Goal: Transaction & Acquisition: Download file/media

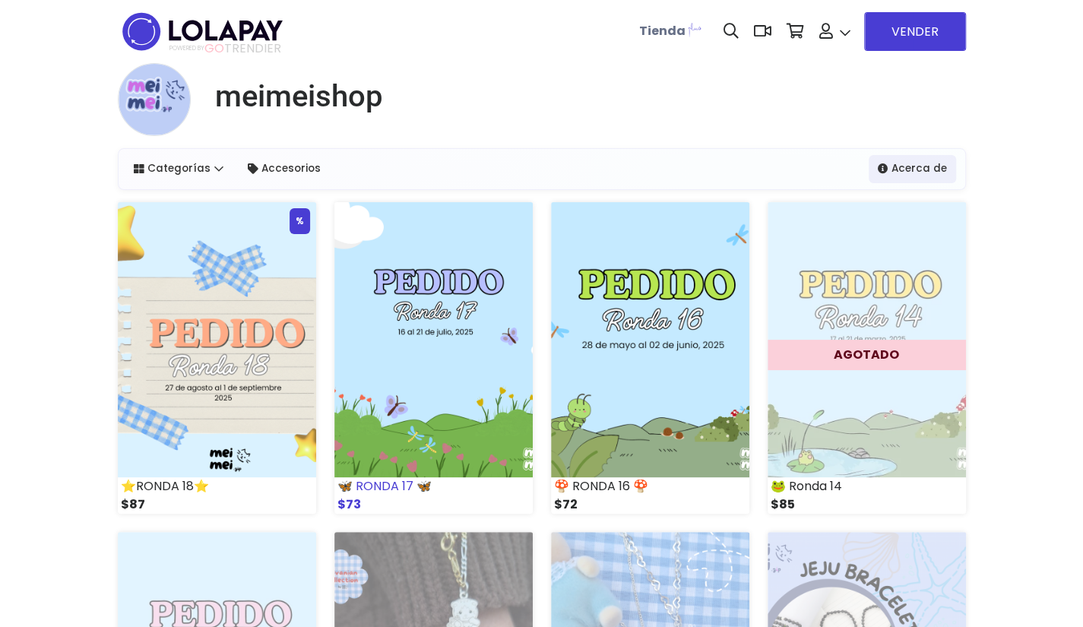
click at [413, 487] on div "🦋 RONDA 17 🦋" at bounding box center [433, 486] width 198 height 18
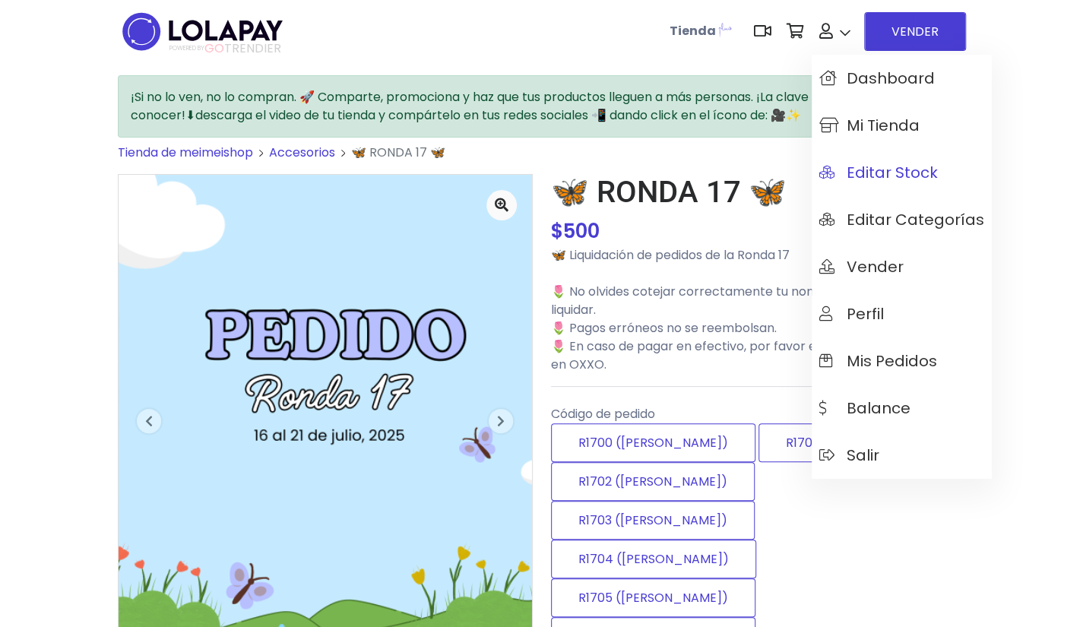
click at [882, 171] on span "Editar Stock" at bounding box center [878, 172] width 119 height 17
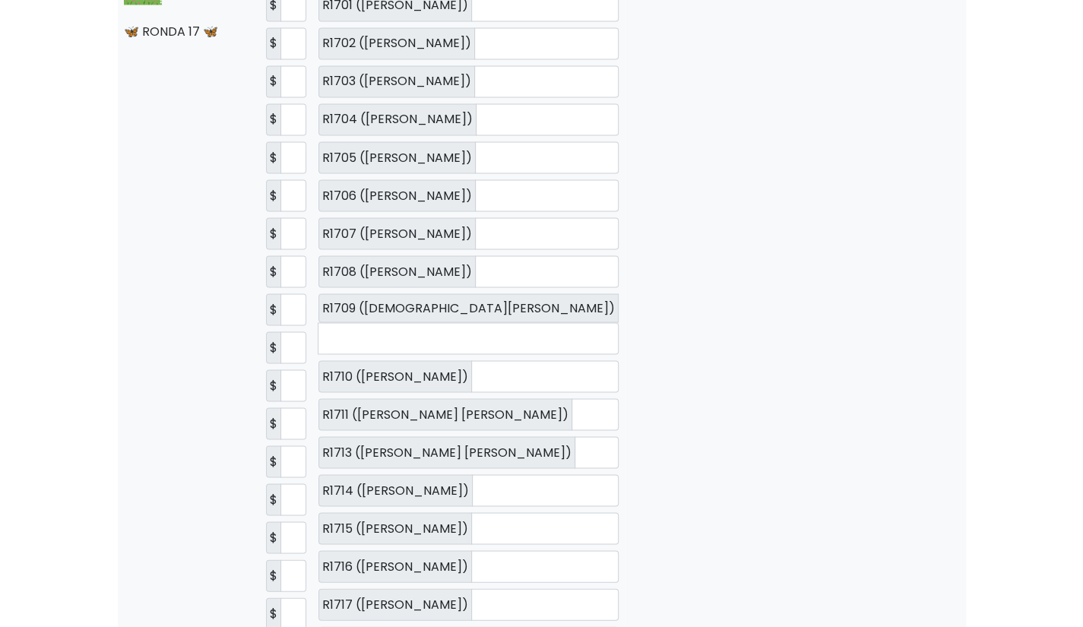
scroll to position [1596, 0]
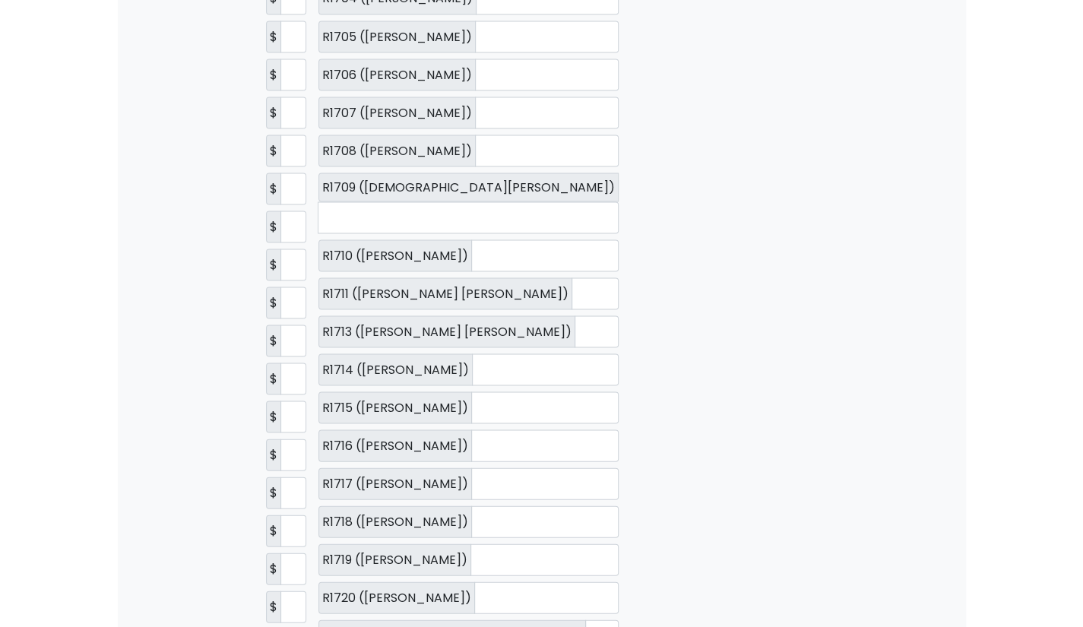
click at [777, 211] on td "Editar Categorías Editar Variantes [GEOGRAPHIC_DATA] [GEOGRAPHIC_DATA]" at bounding box center [805, 564] width 361 height 1480
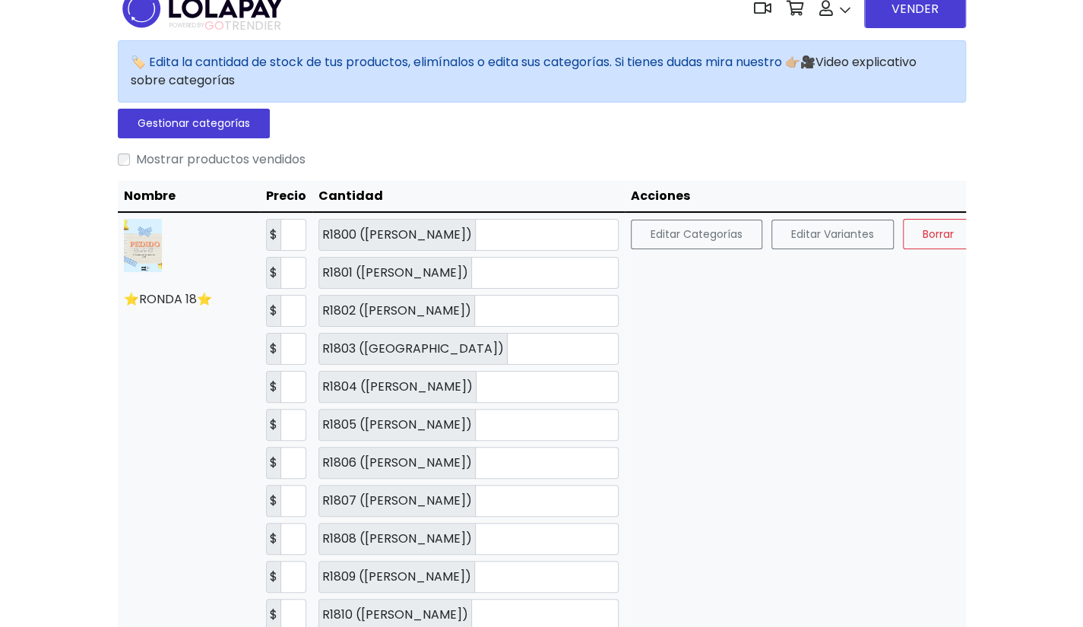
scroll to position [0, 0]
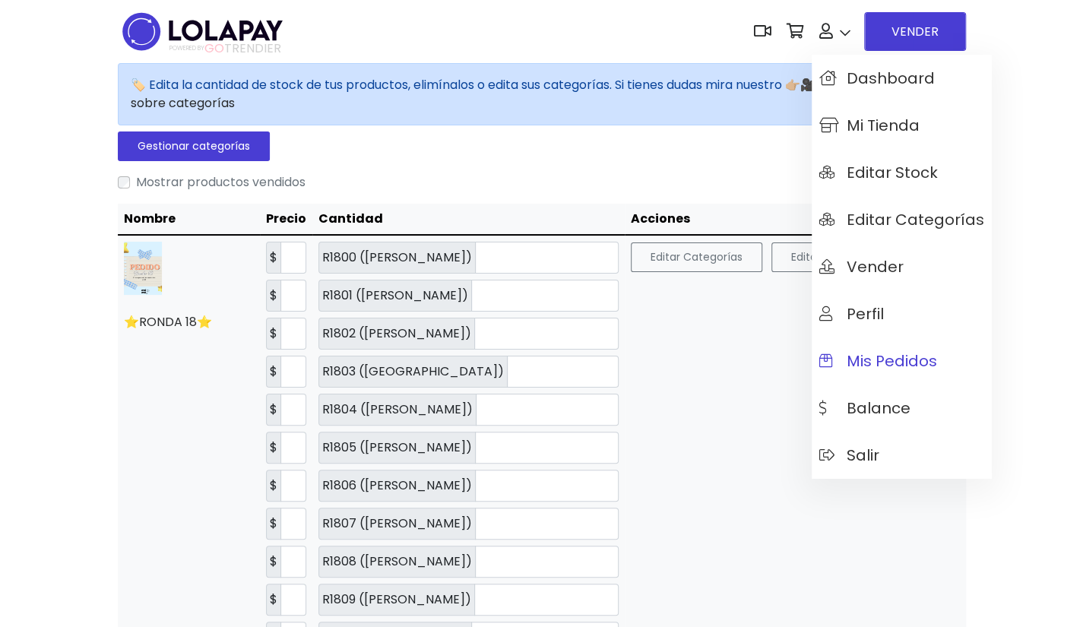
click at [866, 369] on span "Mis pedidos" at bounding box center [878, 361] width 118 height 17
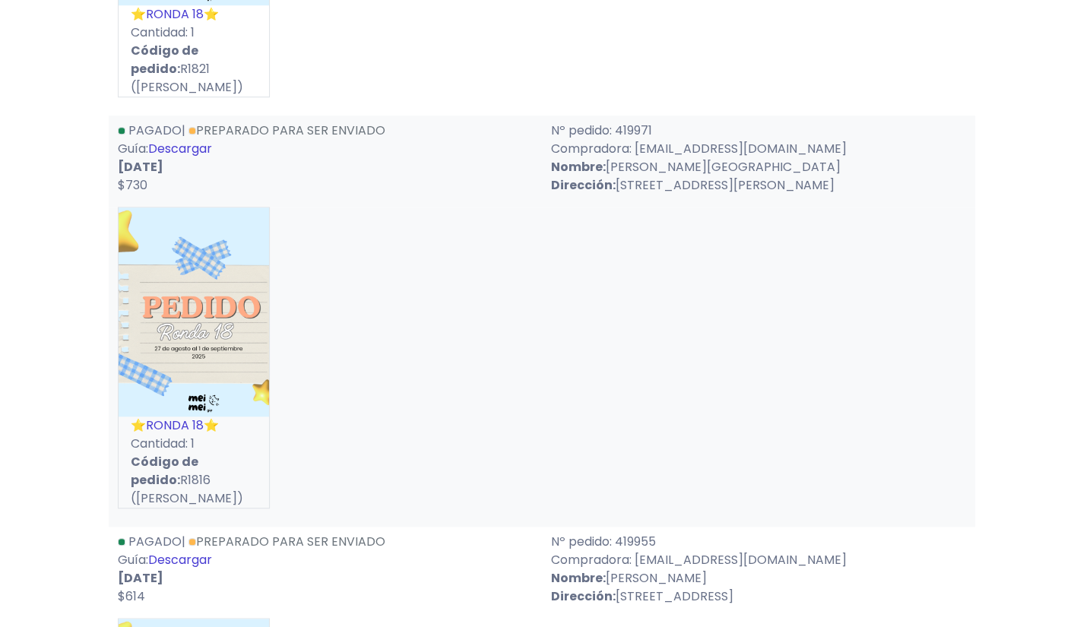
scroll to position [3801, 0]
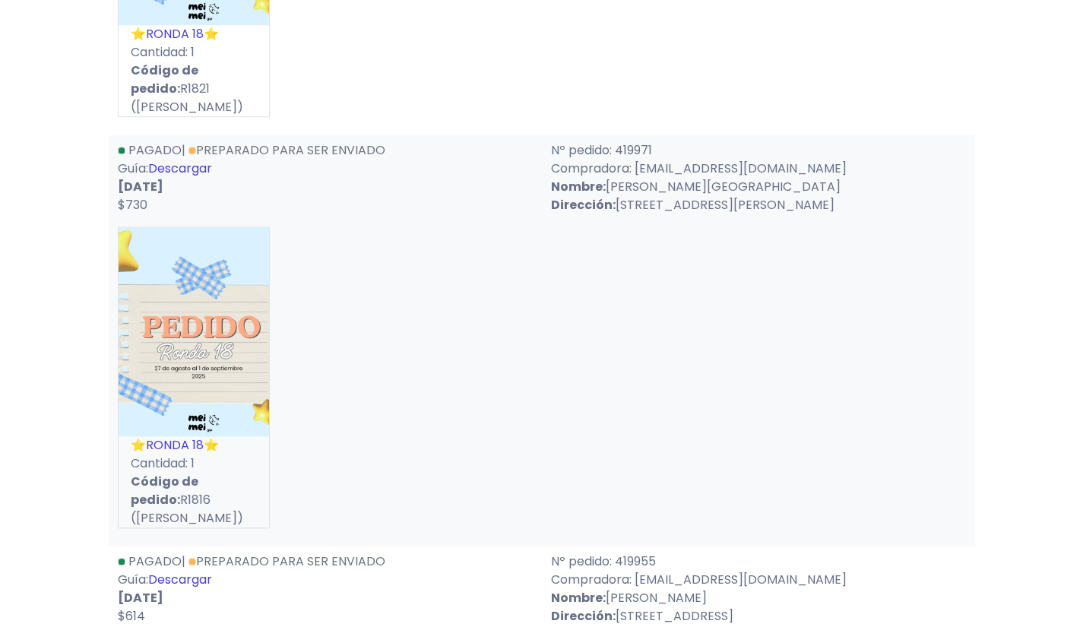
click at [176, 168] on link "Descargar" at bounding box center [180, 168] width 64 height 17
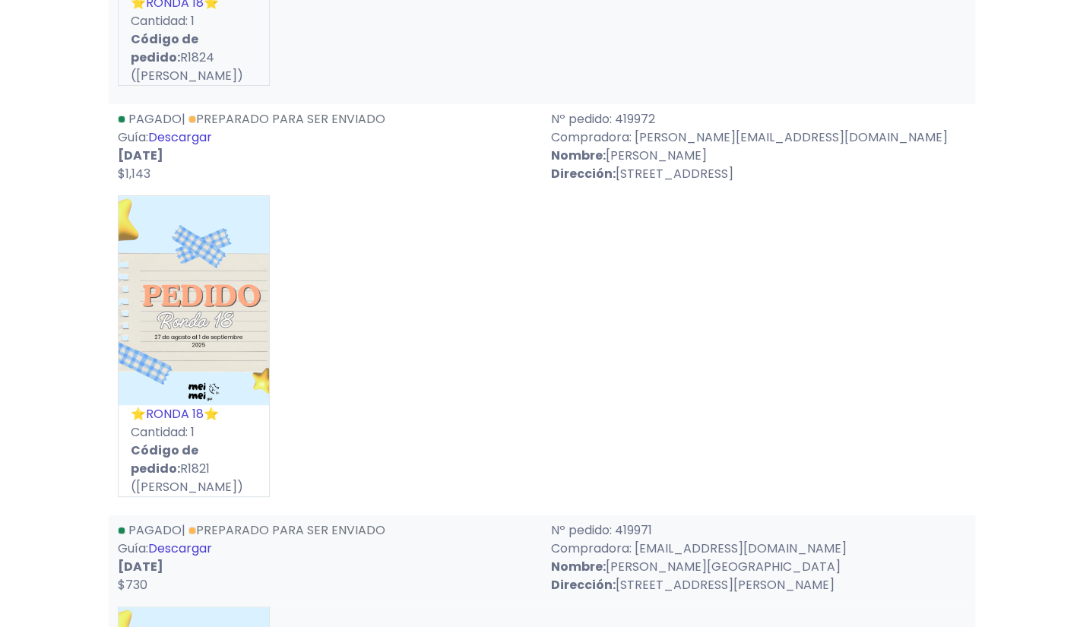
scroll to position [3345, 0]
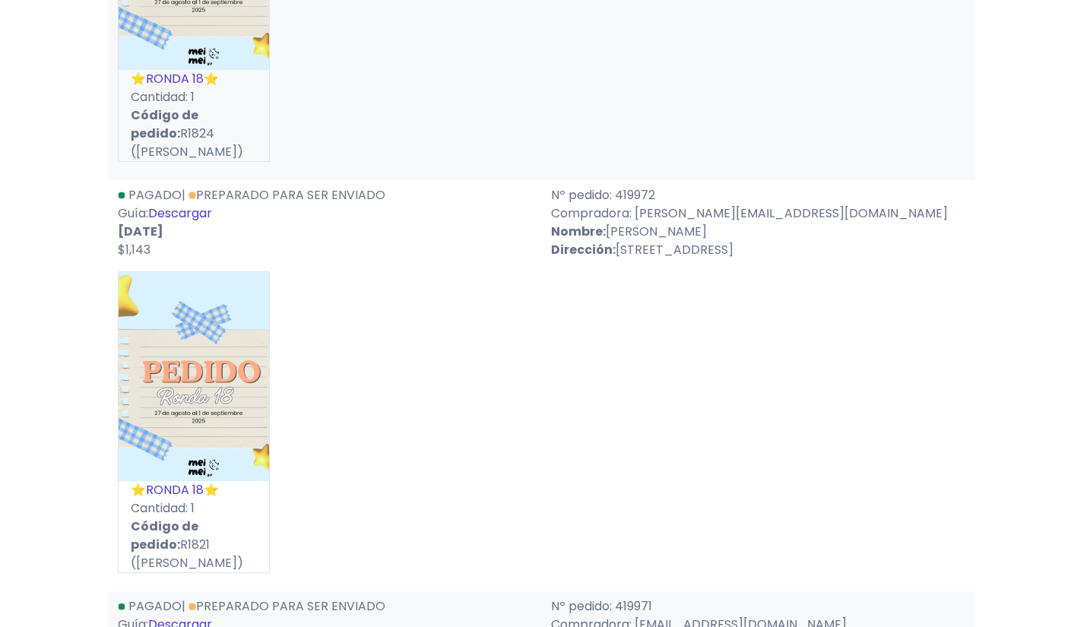
click at [193, 214] on link "Descargar" at bounding box center [180, 212] width 64 height 17
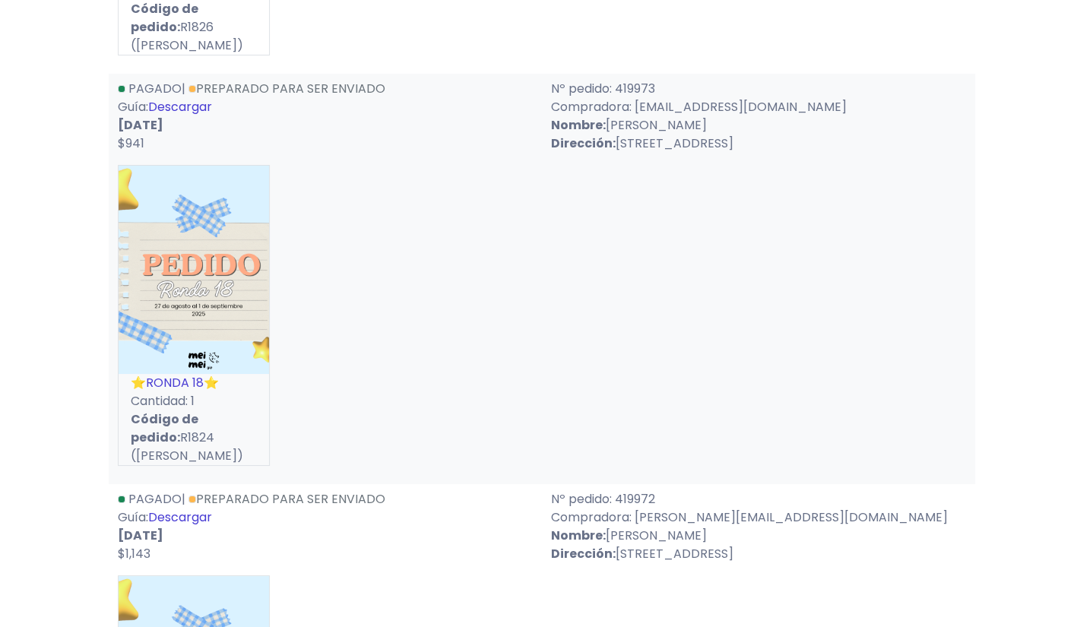
scroll to position [2888, 0]
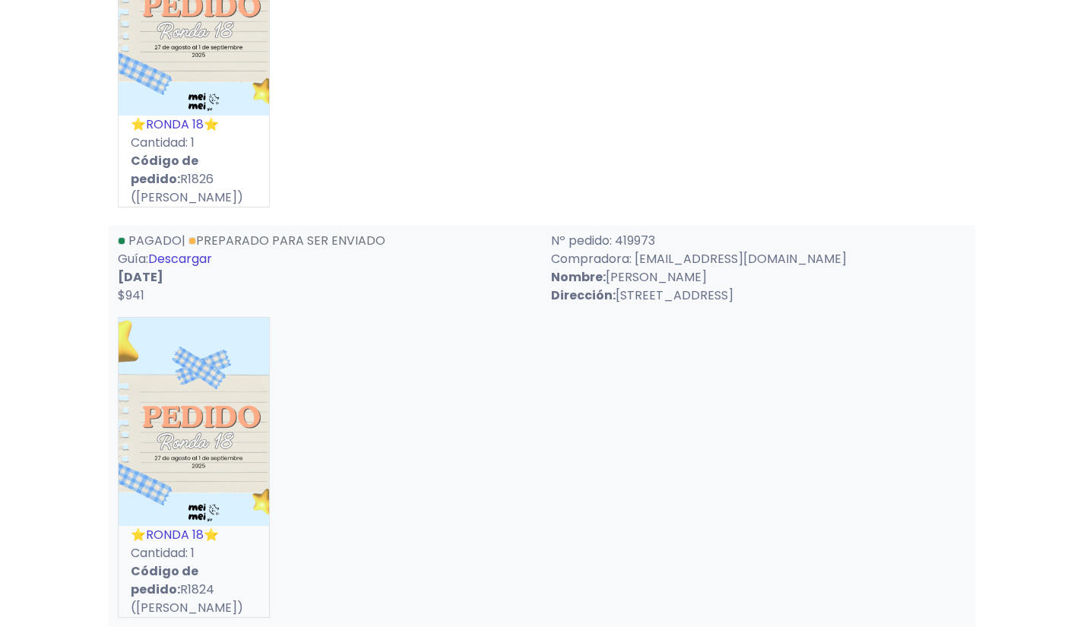
click at [185, 250] on link "Descargar" at bounding box center [180, 258] width 64 height 17
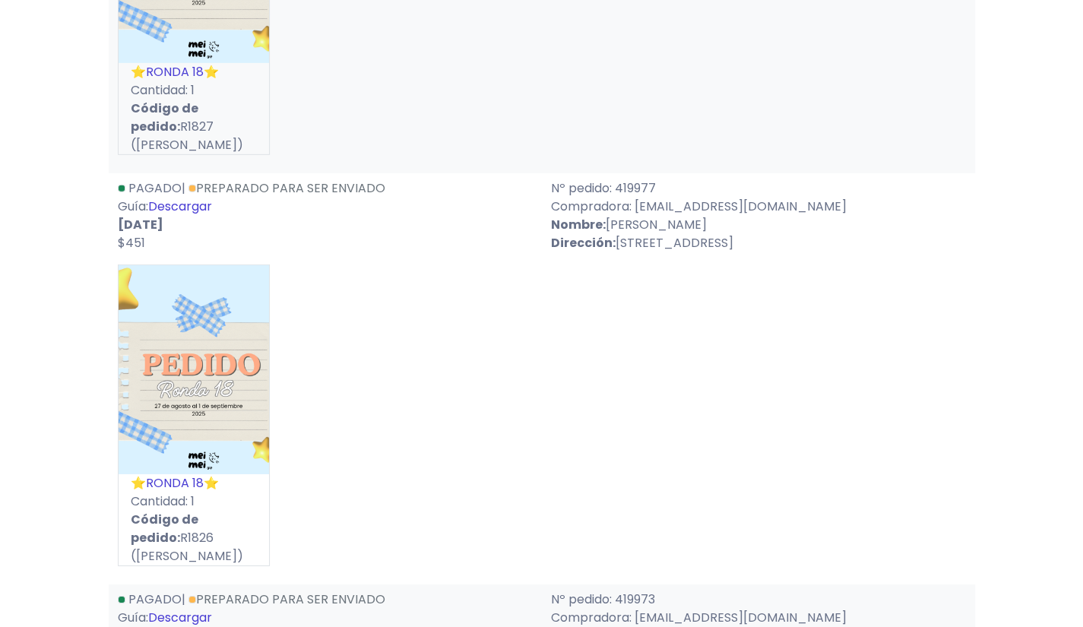
scroll to position [2508, 0]
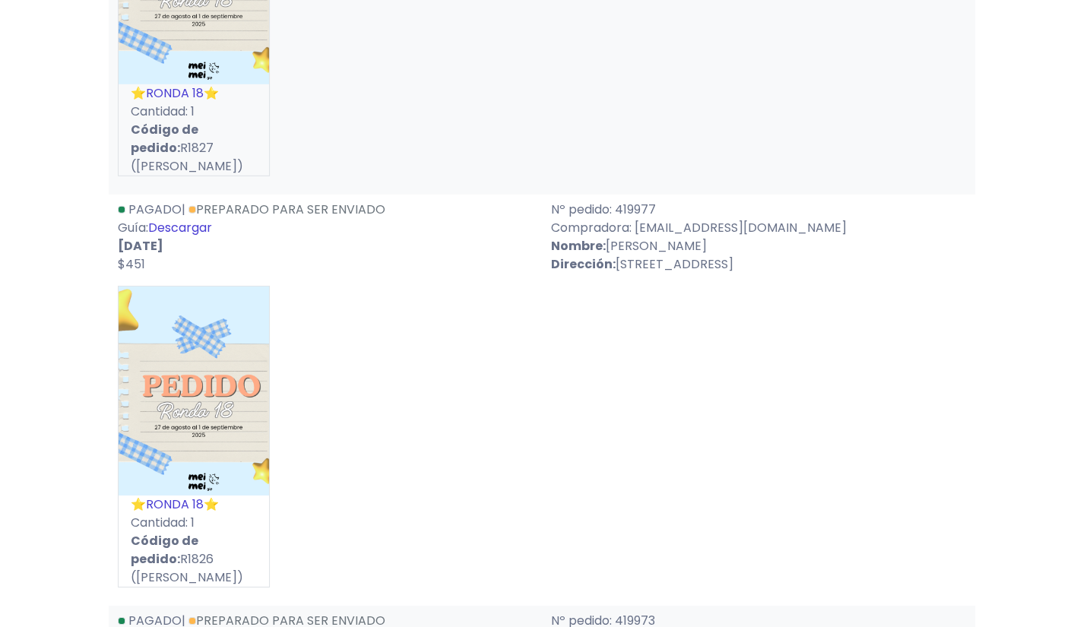
click at [174, 233] on link "Descargar" at bounding box center [180, 227] width 64 height 17
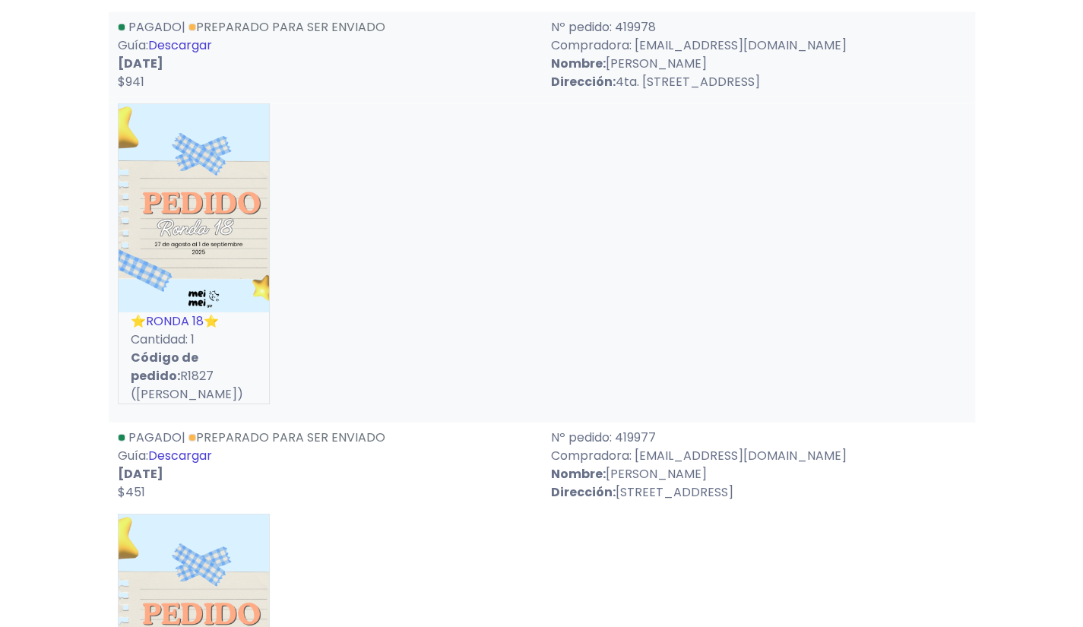
scroll to position [2128, 0]
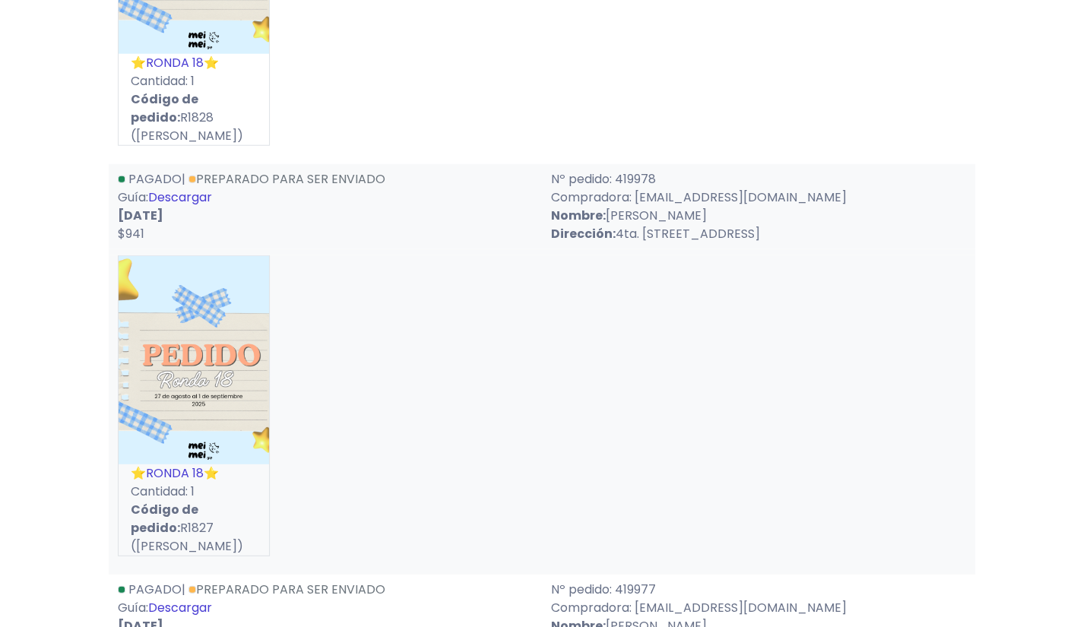
click at [198, 192] on link "Descargar" at bounding box center [180, 197] width 64 height 17
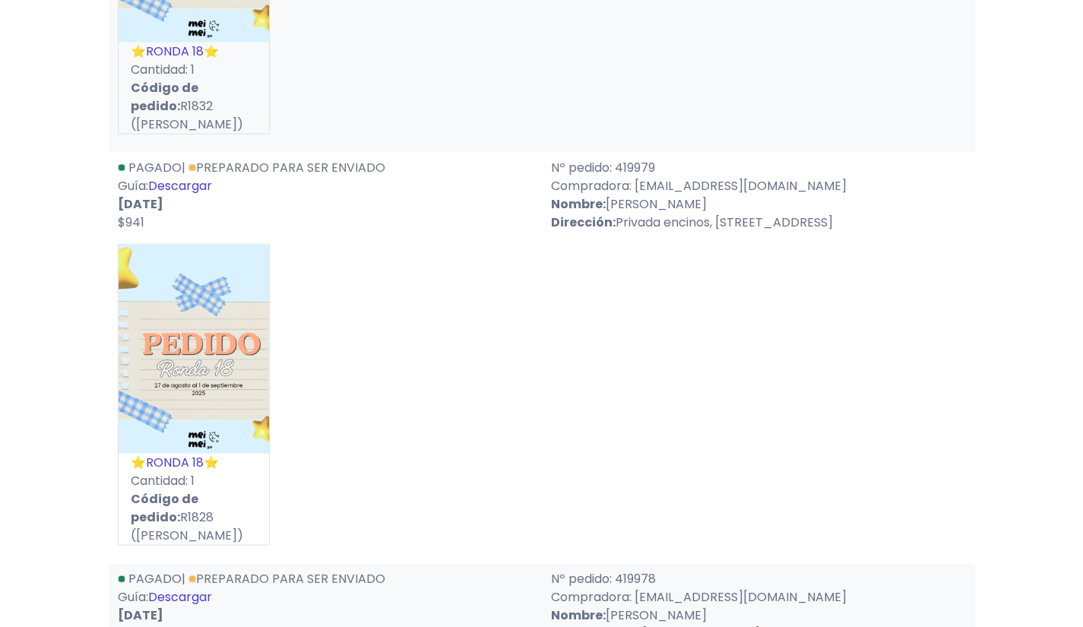
scroll to position [1748, 0]
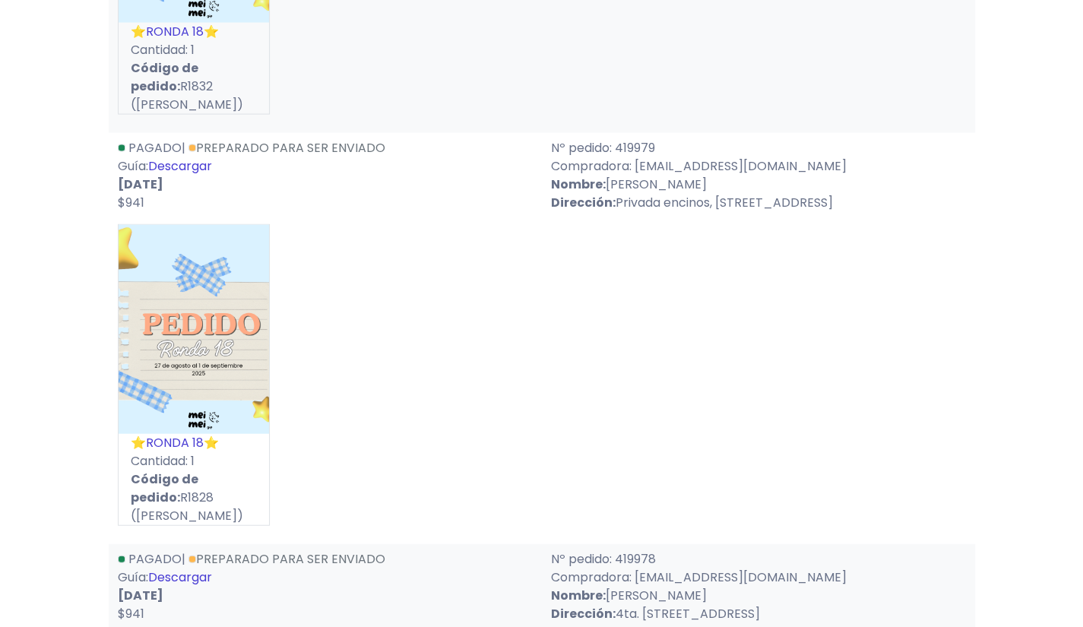
click at [192, 166] on link "Descargar" at bounding box center [180, 165] width 64 height 17
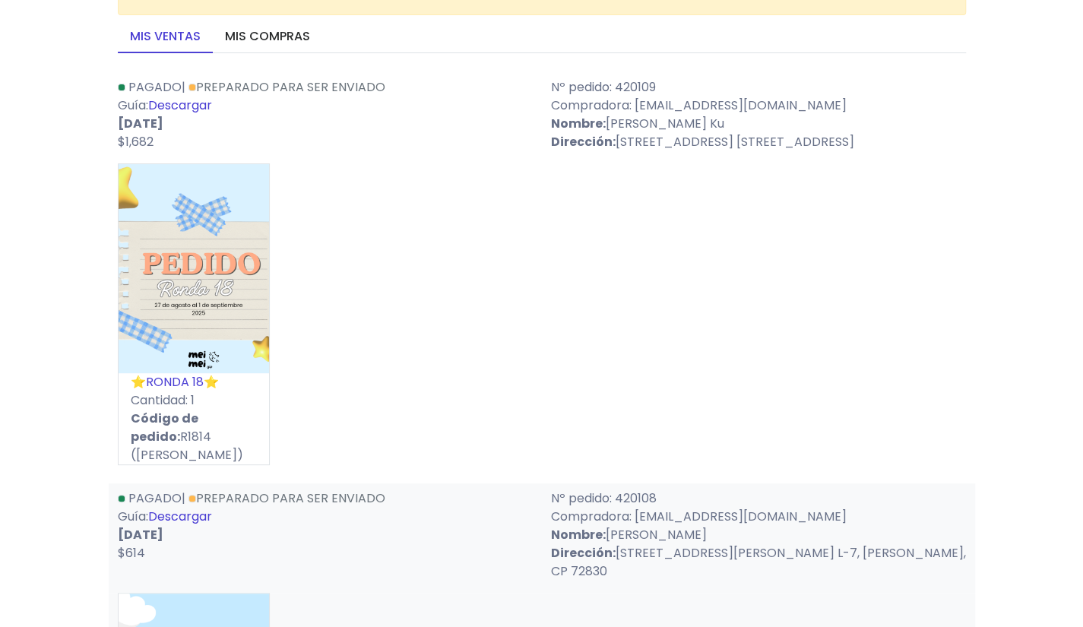
scroll to position [152, 0]
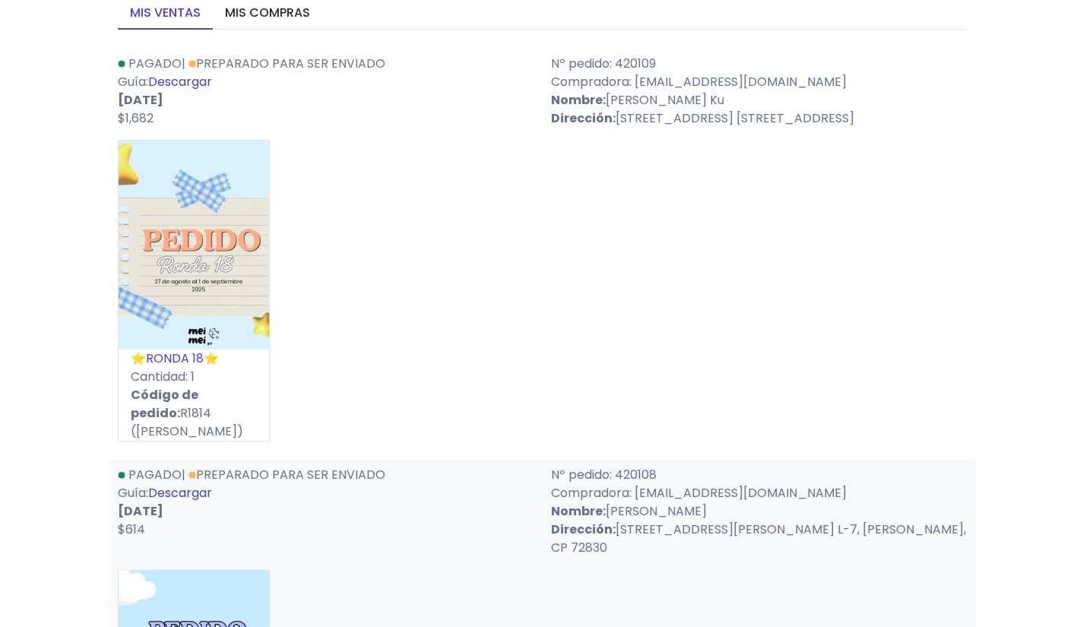
click at [198, 82] on link "Descargar" at bounding box center [180, 81] width 64 height 17
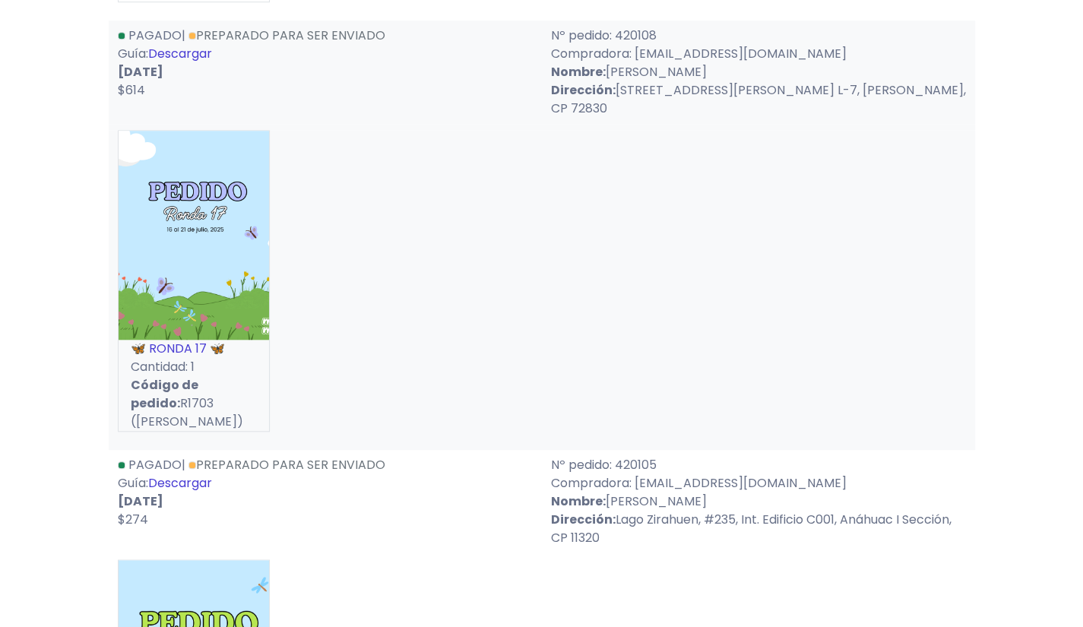
scroll to position [637, 0]
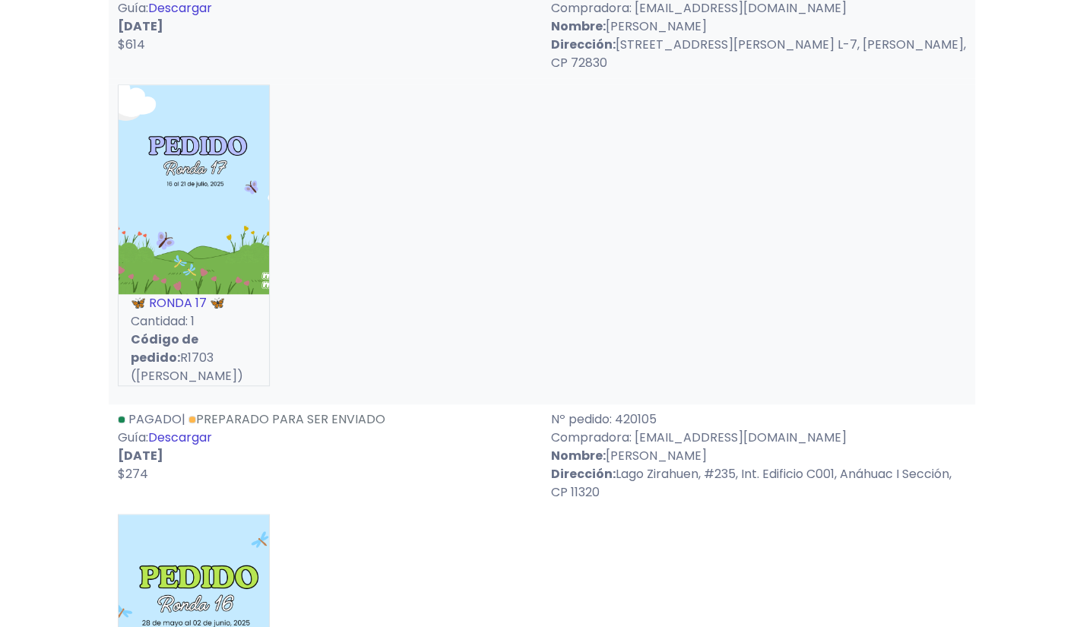
click at [189, 17] on link "Descargar" at bounding box center [180, 7] width 64 height 17
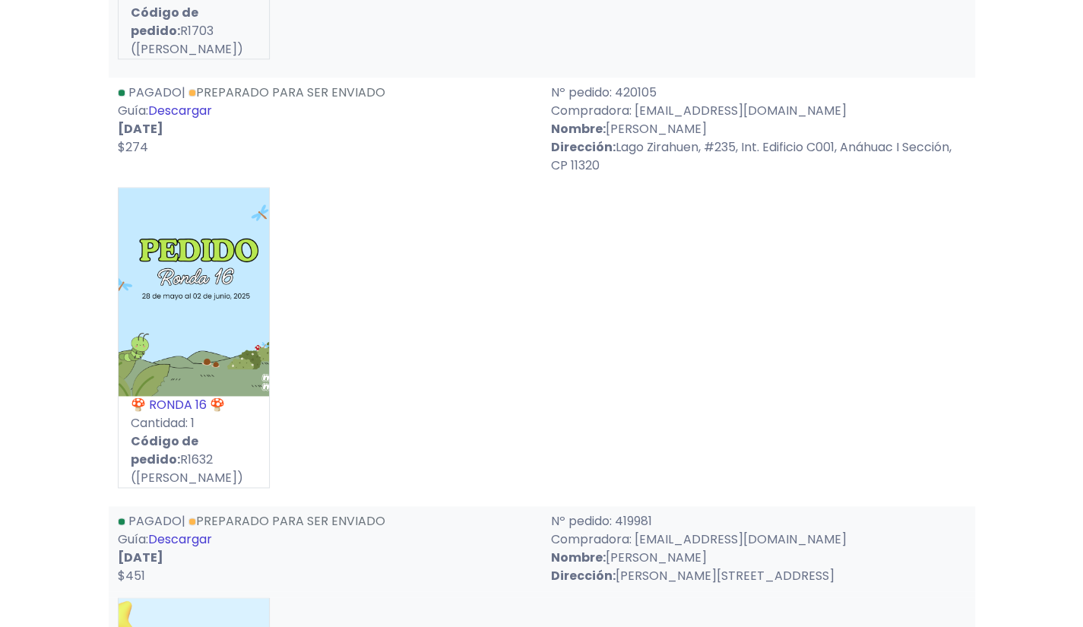
scroll to position [973, 0]
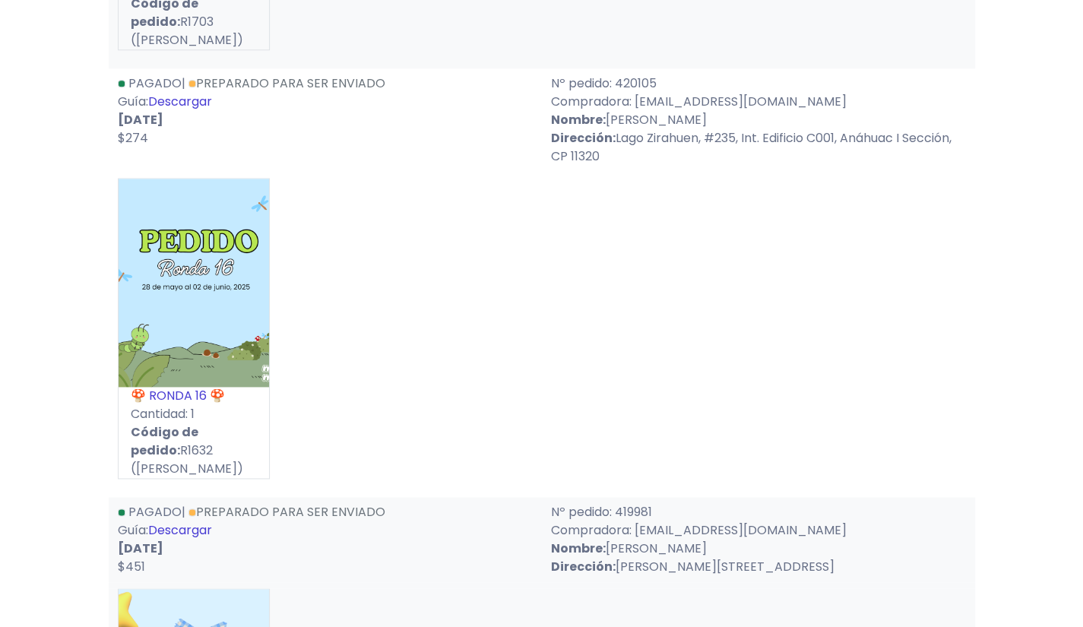
click at [197, 110] on link "Descargar" at bounding box center [180, 101] width 64 height 17
click at [567, 208] on div "🍄 RONDA 16 🍄 Cantidad: 1 Código de pedido: R1632 (Ciany Aguilar)" at bounding box center [542, 335] width 848 height 314
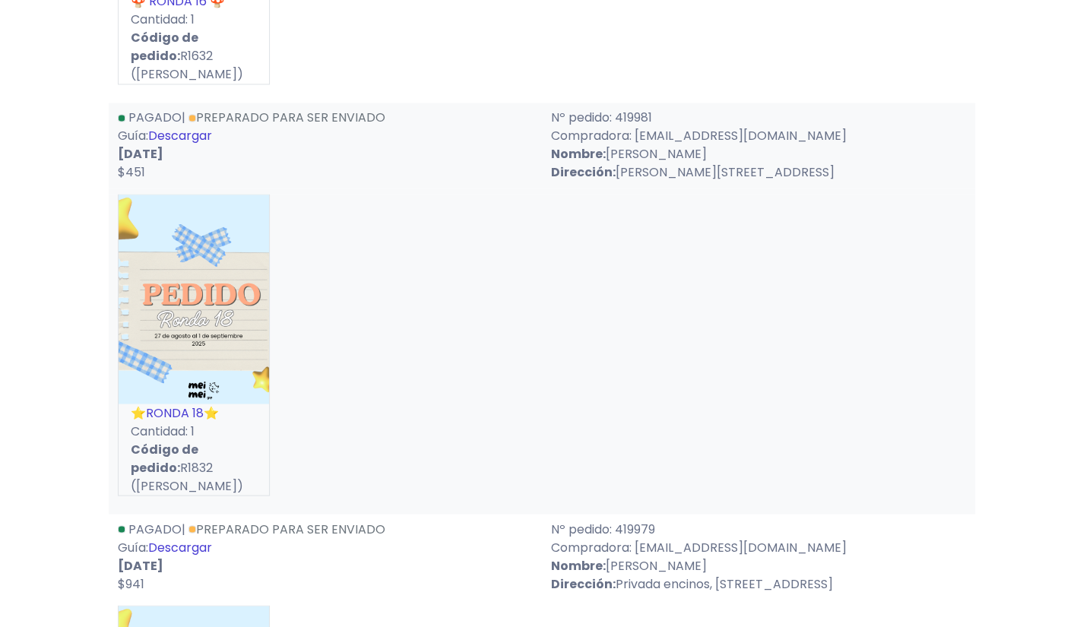
scroll to position [1386, 0]
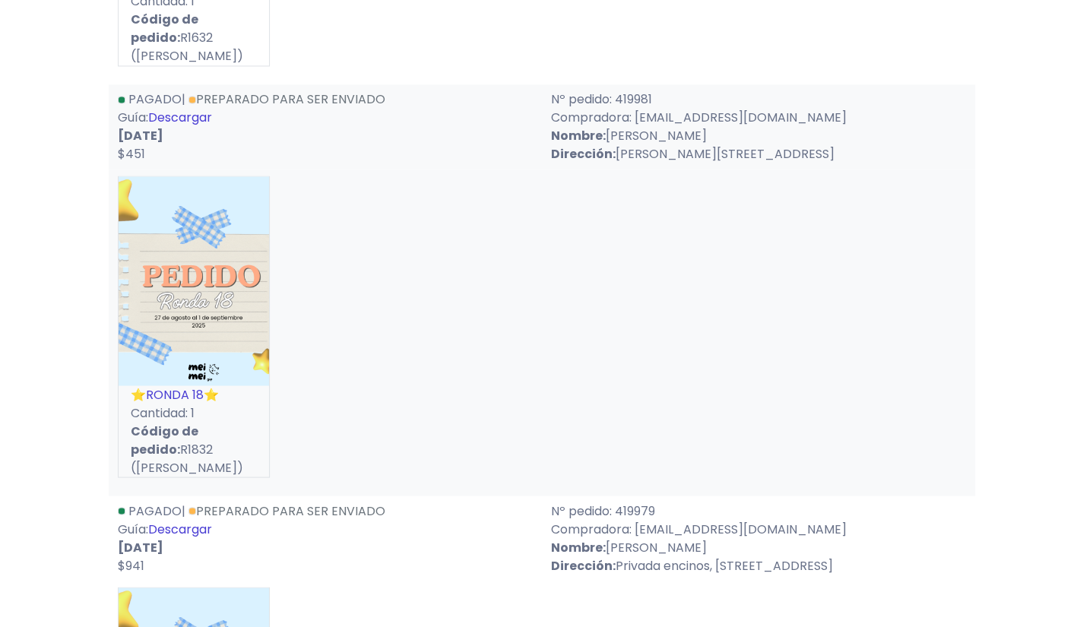
click at [197, 114] on link "Descargar" at bounding box center [180, 117] width 64 height 17
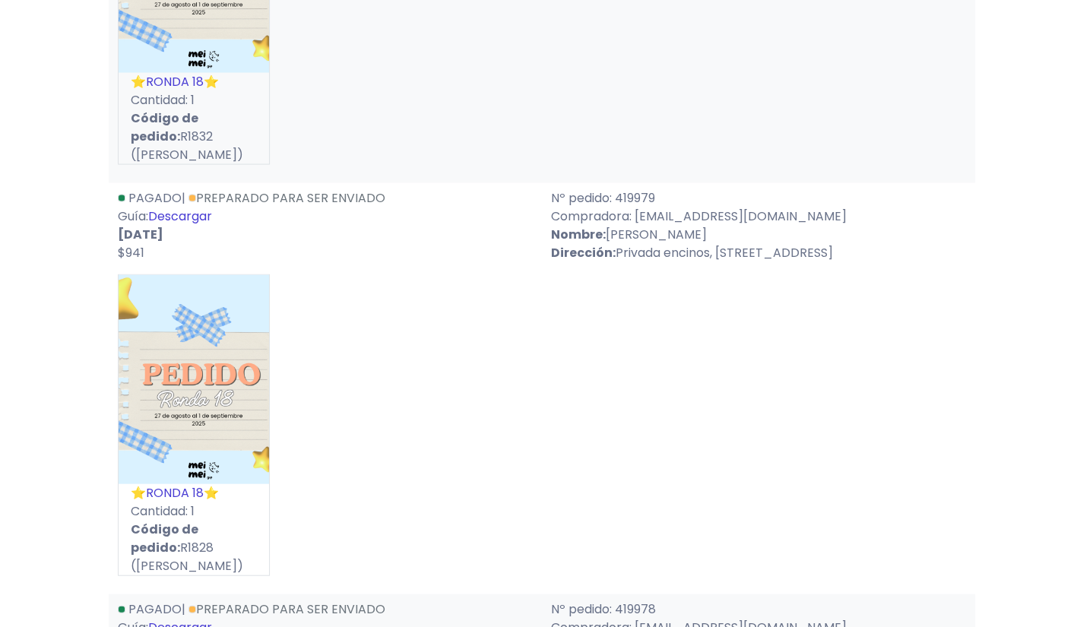
scroll to position [1707, 0]
